Goal: Transaction & Acquisition: Purchase product/service

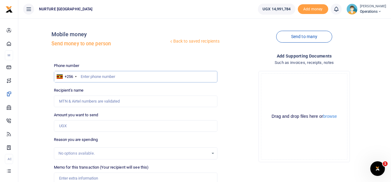
click at [108, 74] on input "text" at bounding box center [136, 77] width 164 height 12
click at [121, 73] on input "text" at bounding box center [136, 77] width 164 height 12
type input "783883508"
type input "Saidat Nassanga"
type input "783883508"
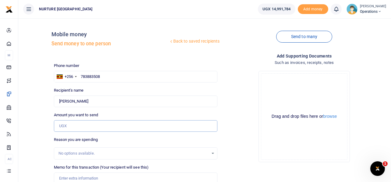
click at [95, 124] on input "Amount you want to send" at bounding box center [136, 126] width 164 height 12
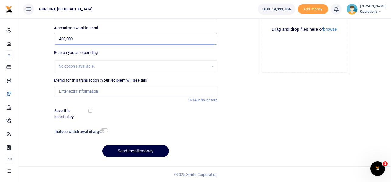
scroll to position [87, 0]
type input "400,000"
click at [101, 90] on input "Memo for this transaction (Your recipient will see this)" at bounding box center [136, 91] width 164 height 12
type input "P"
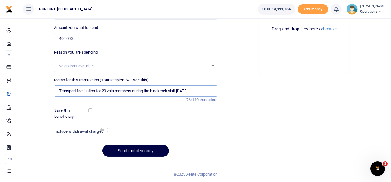
click at [161, 90] on input "Transport facilitation for 20 vsla members during the blackrock visit Aug 25" at bounding box center [136, 91] width 164 height 12
type input "Transport facilitation for 20 vsla members during the black rock visit Aug 25"
click at [103, 129] on input "checkbox" at bounding box center [104, 130] width 8 height 4
checkbox input "true"
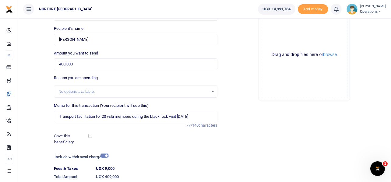
scroll to position [104, 0]
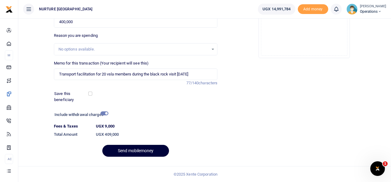
click at [133, 153] on button "Send mobilemoney" at bounding box center [135, 151] width 67 height 12
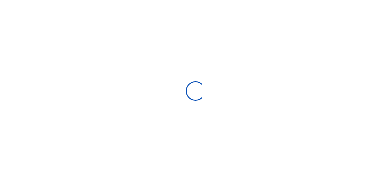
select select
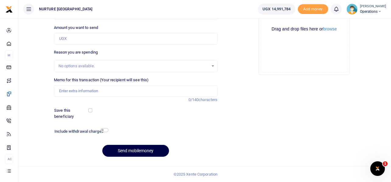
click at [235, 54] on div "Drop your files here Drag and drop files here or browse Powered by Uppy" at bounding box center [304, 29] width 164 height 101
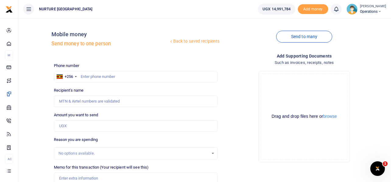
click at [247, 89] on div "Drop your files here Drag and drop files here or browse Powered by Uppy" at bounding box center [304, 116] width 164 height 101
click at [106, 77] on input "text" at bounding box center [136, 77] width 164 height 12
type input "782500446"
type input "Stuart Kwikiriza"
type input "782500446"
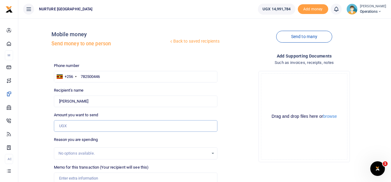
click at [110, 123] on input "Amount you want to send" at bounding box center [136, 126] width 164 height 12
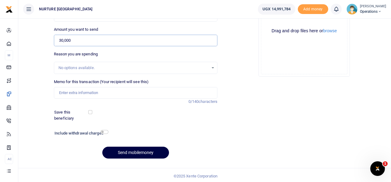
scroll to position [87, 0]
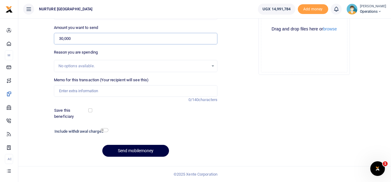
type input "30,000"
click at [85, 92] on input "Memo for this transaction (Your recipient will see this)" at bounding box center [136, 91] width 164 height 12
type input "P"
type input "O"
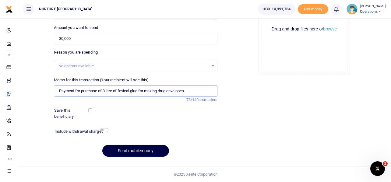
type input "Payment for purchase of 3 litre of fevical glue for making drug envelopes"
click at [106, 130] on input "checkbox" at bounding box center [104, 130] width 8 height 4
checkbox input "true"
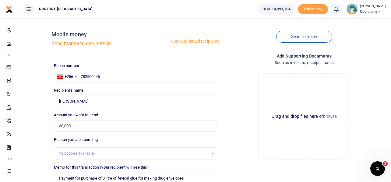
scroll to position [104, 0]
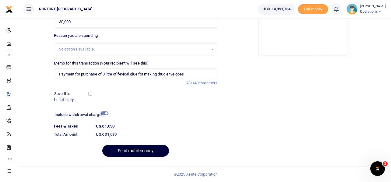
click at [146, 151] on button "Send mobilemoney" at bounding box center [135, 151] width 67 height 12
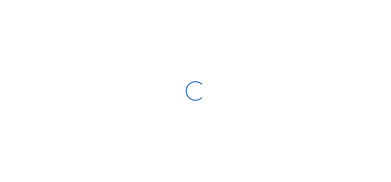
select select
